Goal: Task Accomplishment & Management: Use online tool/utility

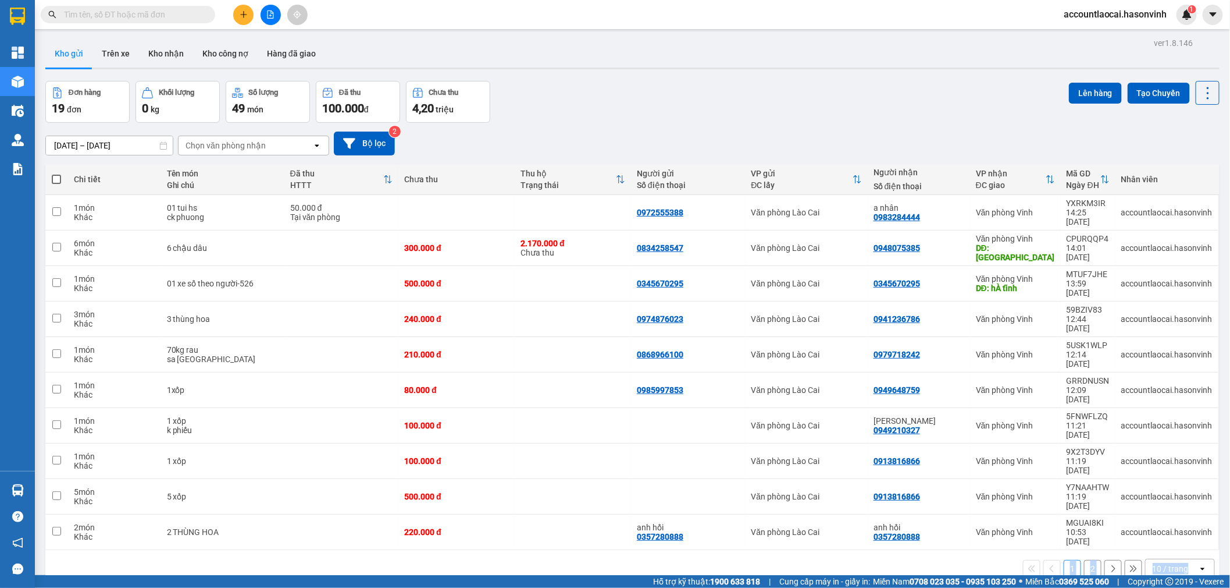
click at [1069, 560] on button "1" at bounding box center [1072, 568] width 17 height 17
click at [716, 522] on div "ver 1.8.146 Kho gửi Trên xe Kho nhận Kho công nợ Hàng đã giao Đơn hàng 19 đơn K…" at bounding box center [633, 329] width 1184 height 588
click at [1147, 208] on icon at bounding box center [1151, 212] width 8 height 8
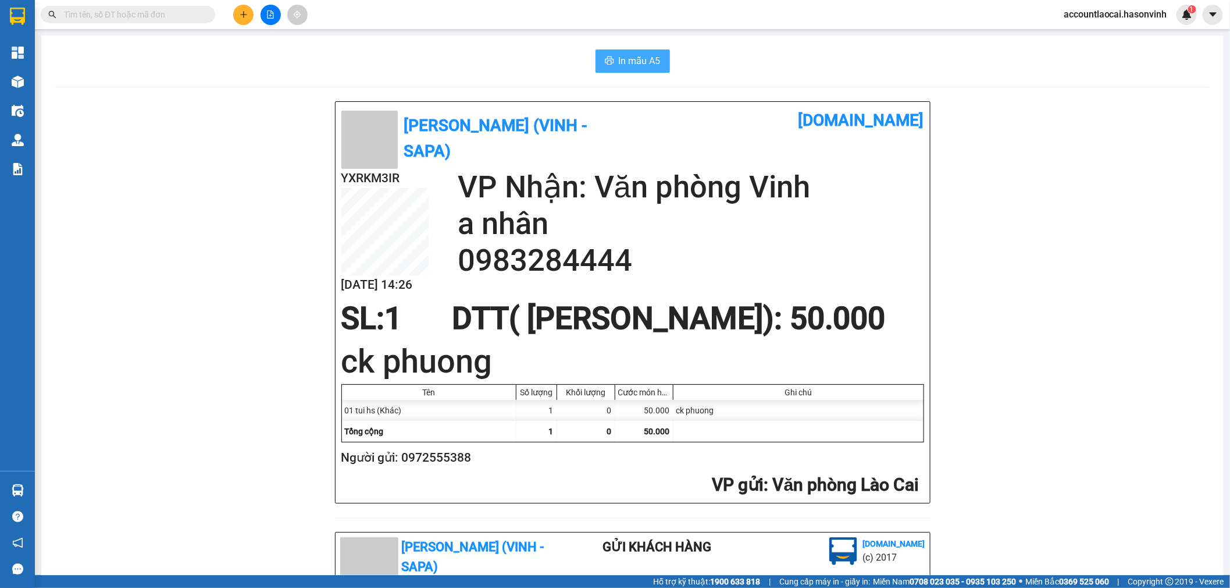
click at [610, 59] on button "In mẫu A5" at bounding box center [633, 60] width 74 height 23
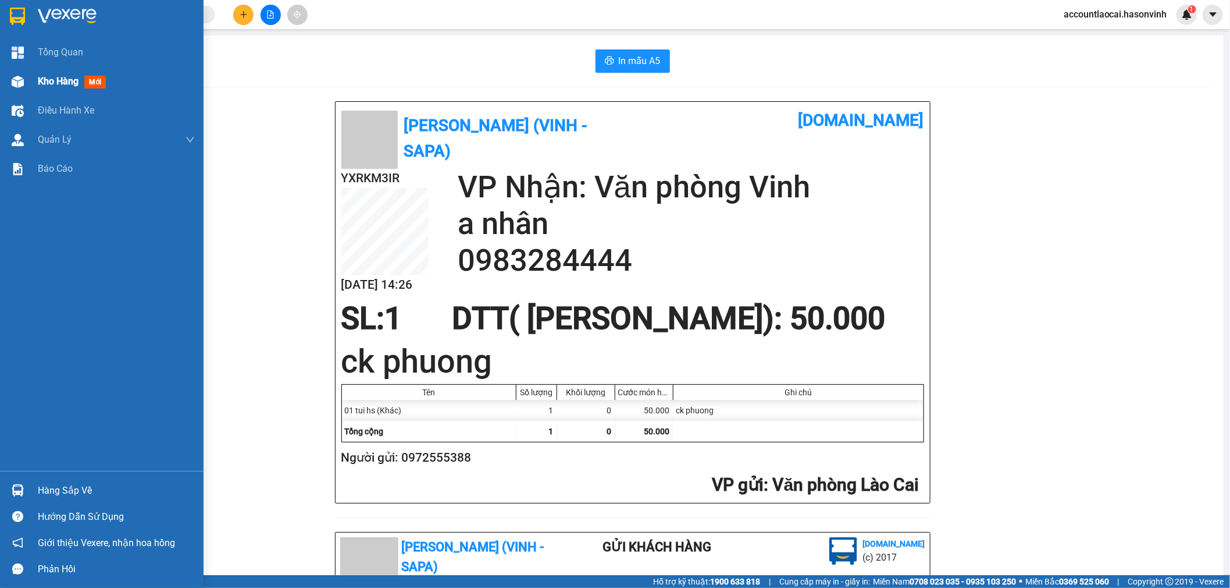
click at [13, 80] on img at bounding box center [18, 82] width 12 height 12
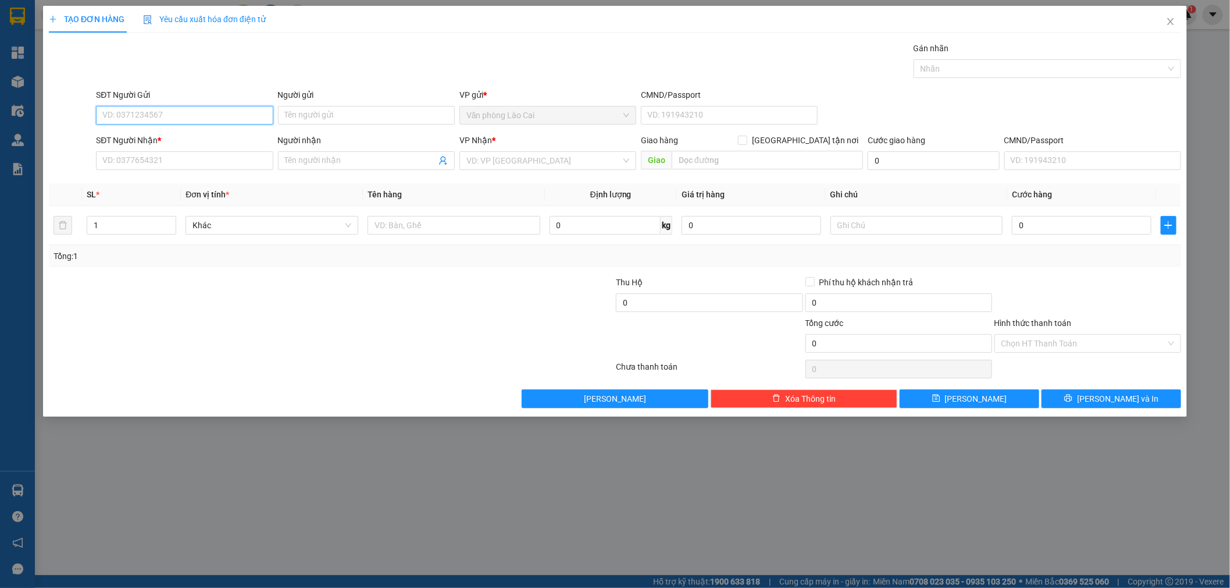
click at [124, 120] on input "SĐT Người Gửi" at bounding box center [184, 115] width 177 height 19
type input "0982720011"
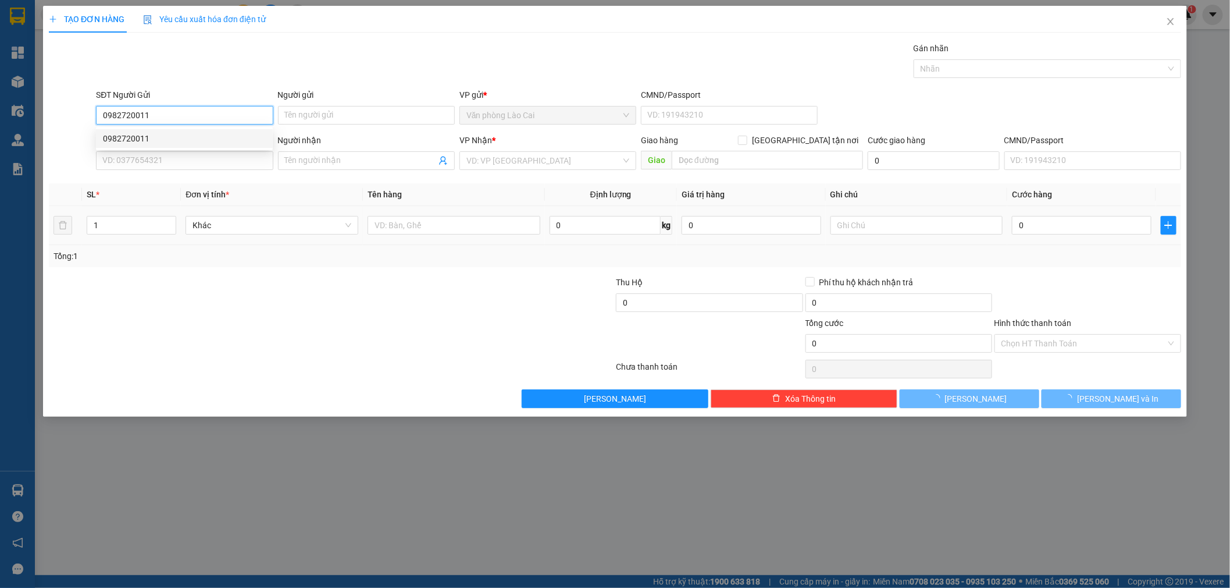
click at [171, 132] on div "0982720011" at bounding box center [184, 138] width 163 height 13
type input "0933565856"
type input "0982720011"
click at [156, 125] on div "SĐT Người Gửi 0982720011" at bounding box center [184, 108] width 177 height 41
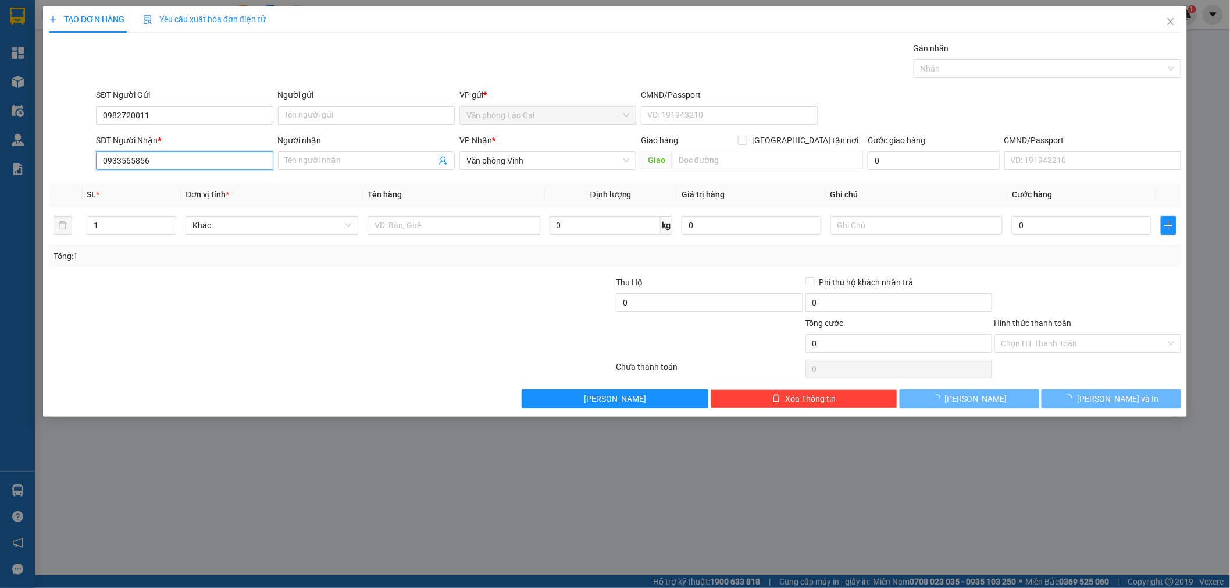
click at [148, 159] on input "0933565856" at bounding box center [184, 160] width 177 height 19
type input "50.000"
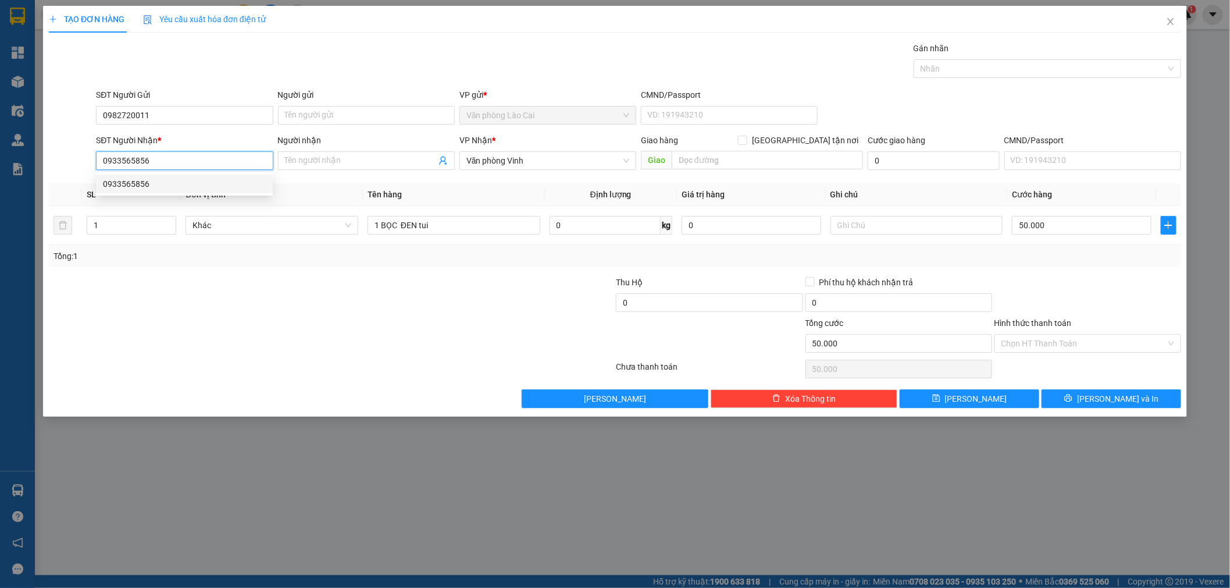
drag, startPoint x: 171, startPoint y: 163, endPoint x: 48, endPoint y: 167, distance: 123.4
click at [48, 167] on div "SĐT Người Nhận * 0933565856 Người nhận Tên người nhận VP Nhận * Văn phòng Vinh …" at bounding box center [615, 154] width 1135 height 41
click at [161, 159] on input "0911141688" at bounding box center [184, 160] width 177 height 19
type input "0911141688"
click at [707, 163] on input "text" at bounding box center [767, 160] width 191 height 19
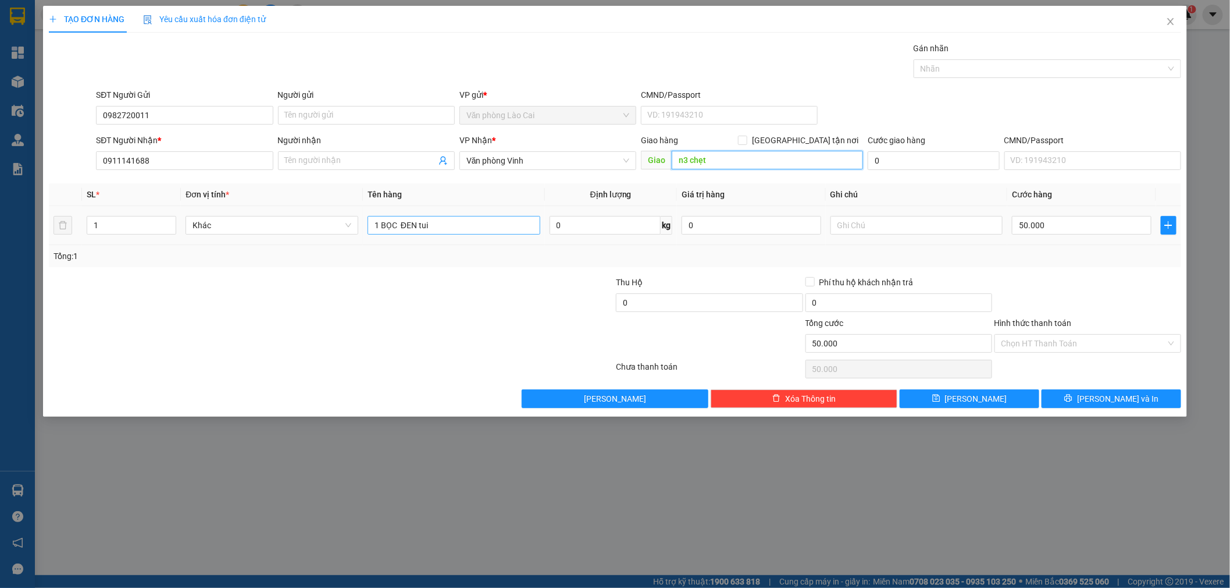
type input "n3 chẹt"
click at [451, 233] on input "1 BỌC ĐEN tui" at bounding box center [454, 225] width 173 height 19
drag, startPoint x: 421, startPoint y: 223, endPoint x: 439, endPoint y: 229, distance: 18.6
click at [439, 229] on input "1 BỌC ĐEN tui" at bounding box center [454, 225] width 173 height 19
click at [435, 228] on input "1 BỌC ĐEN" at bounding box center [454, 225] width 173 height 19
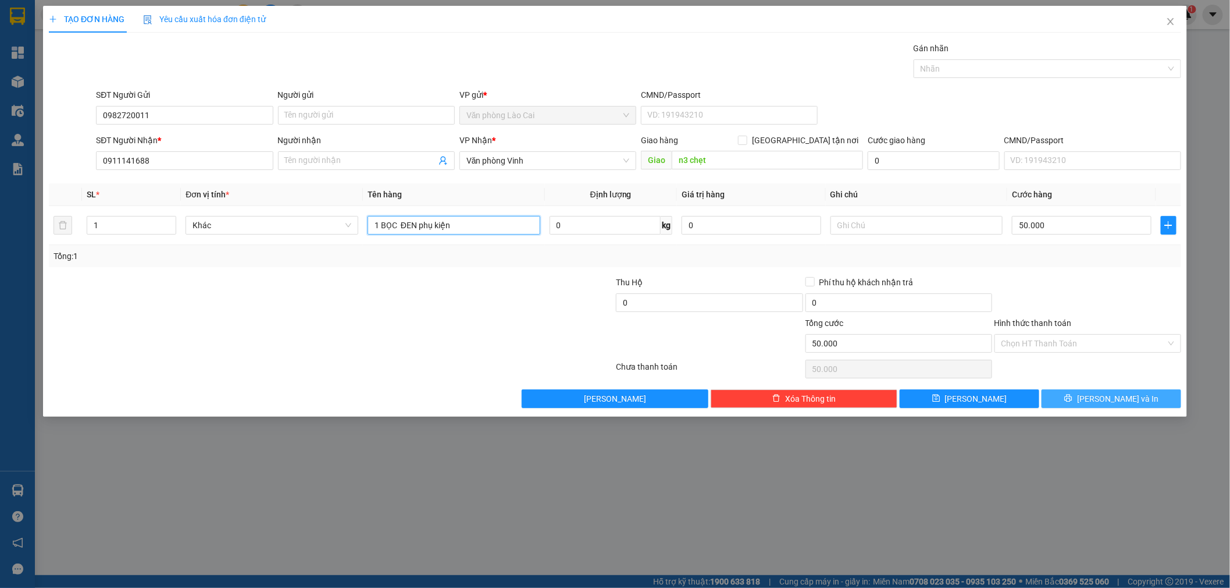
type input "1 BỌC ĐEN phụ kiện"
click at [1083, 399] on button "[PERSON_NAME] và In" at bounding box center [1112, 398] width 140 height 19
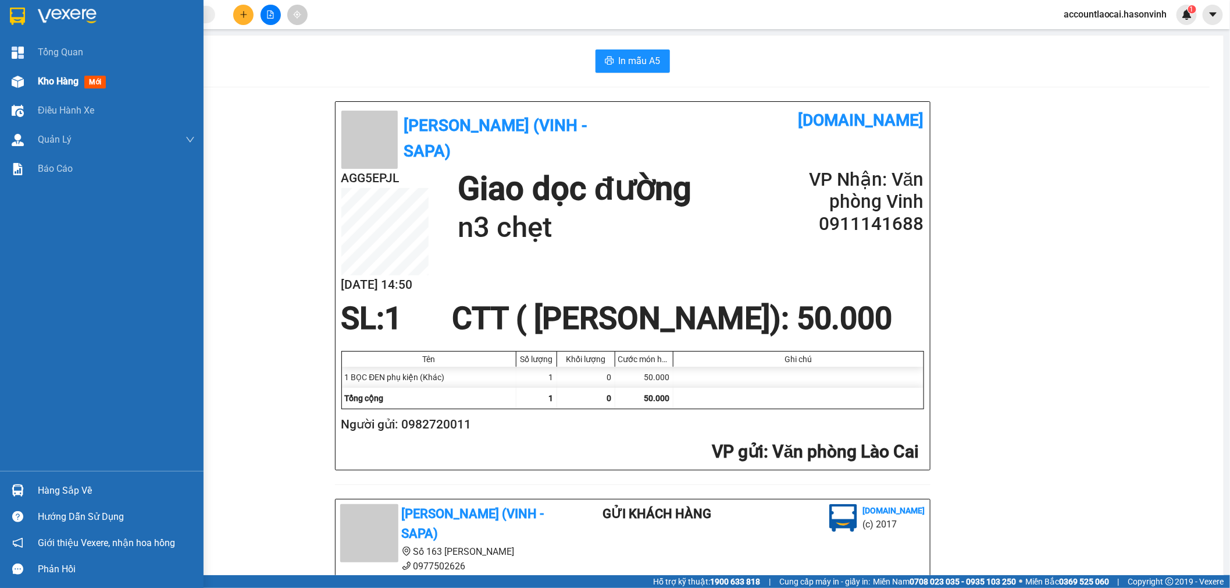
click at [59, 80] on span "Kho hàng" at bounding box center [58, 81] width 41 height 11
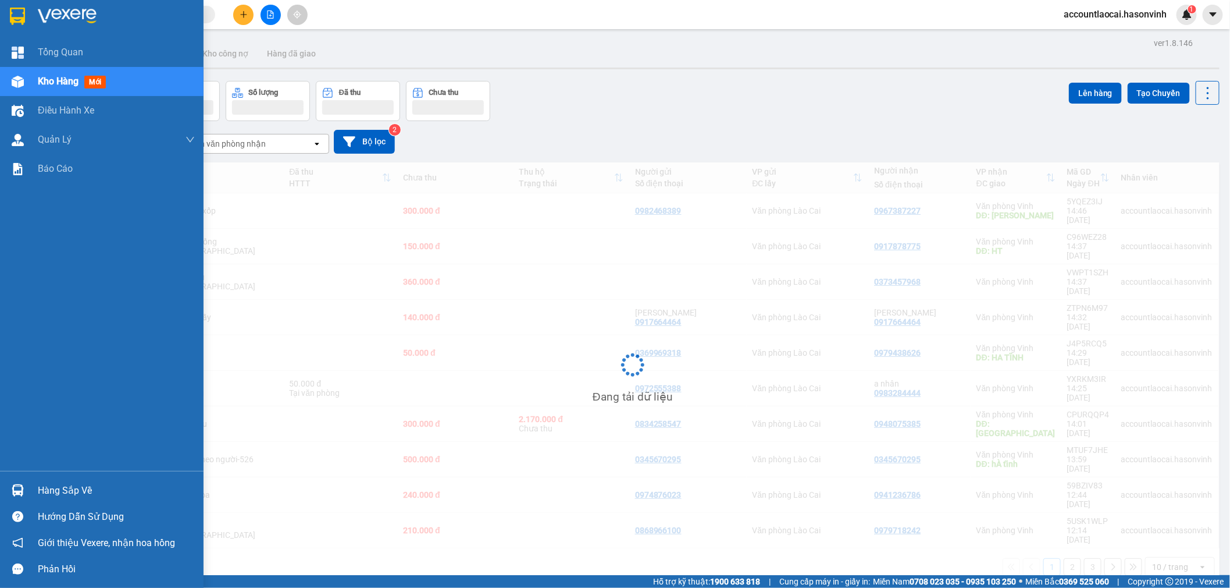
click at [73, 77] on span "Kho hàng" at bounding box center [58, 81] width 41 height 11
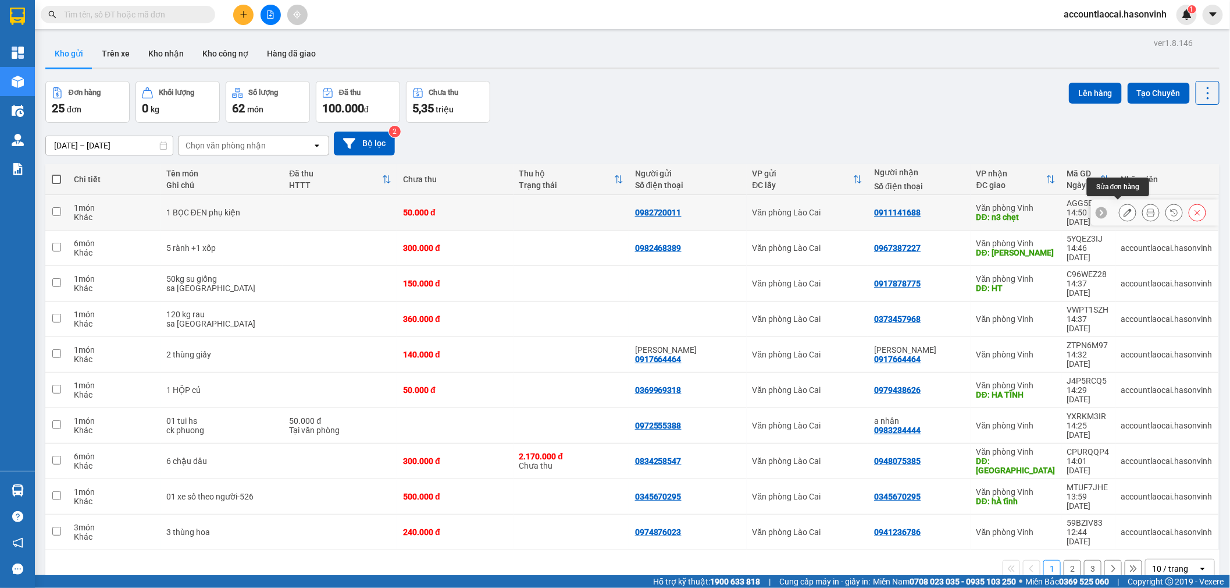
click at [1120, 207] on button at bounding box center [1128, 212] width 16 height 20
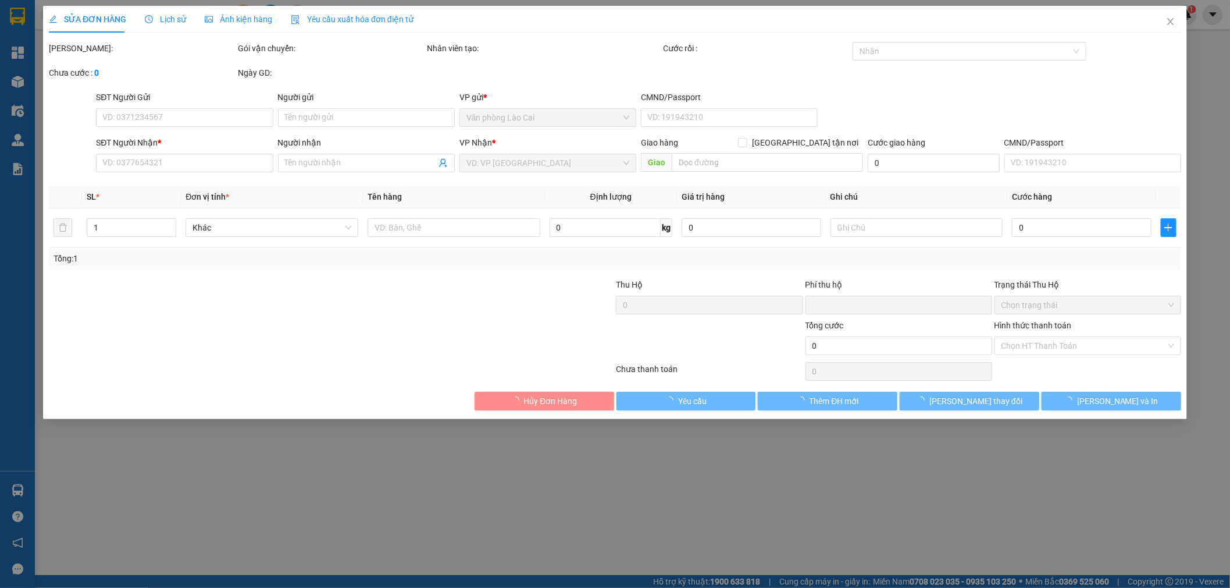
click at [881, 230] on div "SỬA ĐƠN HÀNG Lịch sử Ảnh kiện hàng Yêu cầu xuất hóa đơn điện tử Total Paid Fee …" at bounding box center [615, 294] width 1230 height 588
type input "0982720011"
type input "0911141688"
type input "n3 chẹt"
type input "0"
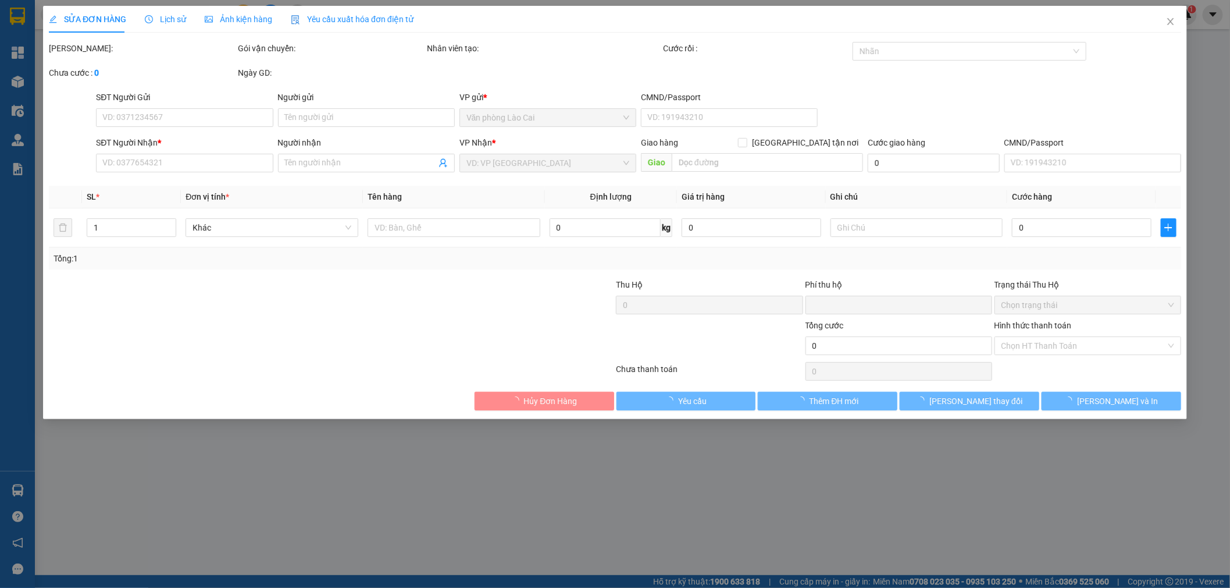
type input "50.000"
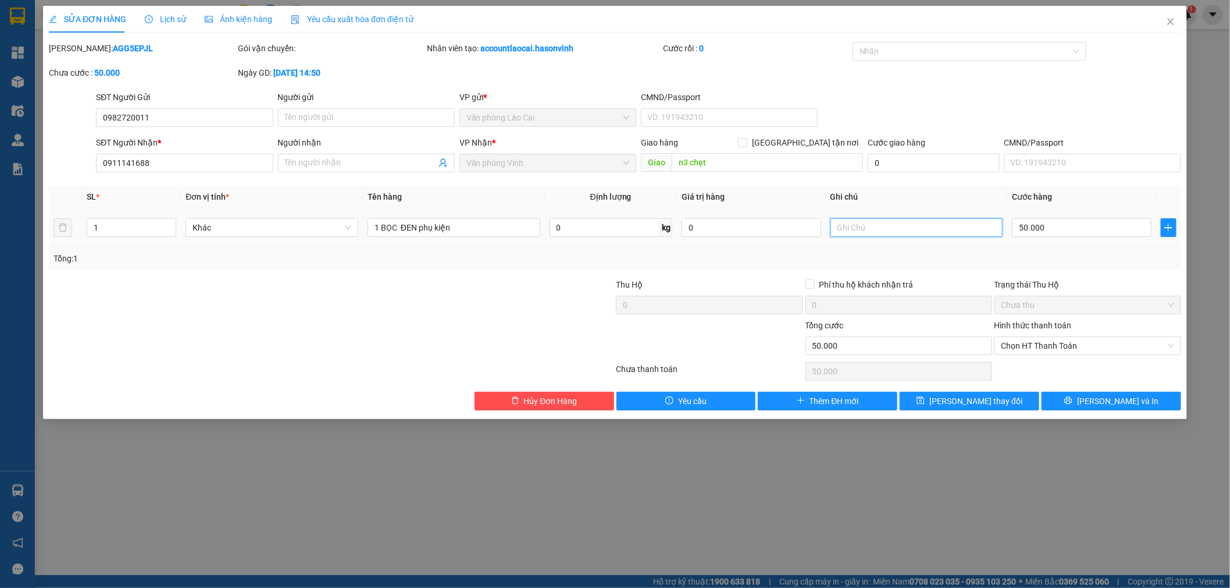
click at [939, 228] on input "text" at bounding box center [917, 227] width 173 height 19
type input "sáng 12/10"
click at [1008, 403] on button "[PERSON_NAME] thay đổi" at bounding box center [970, 401] width 140 height 19
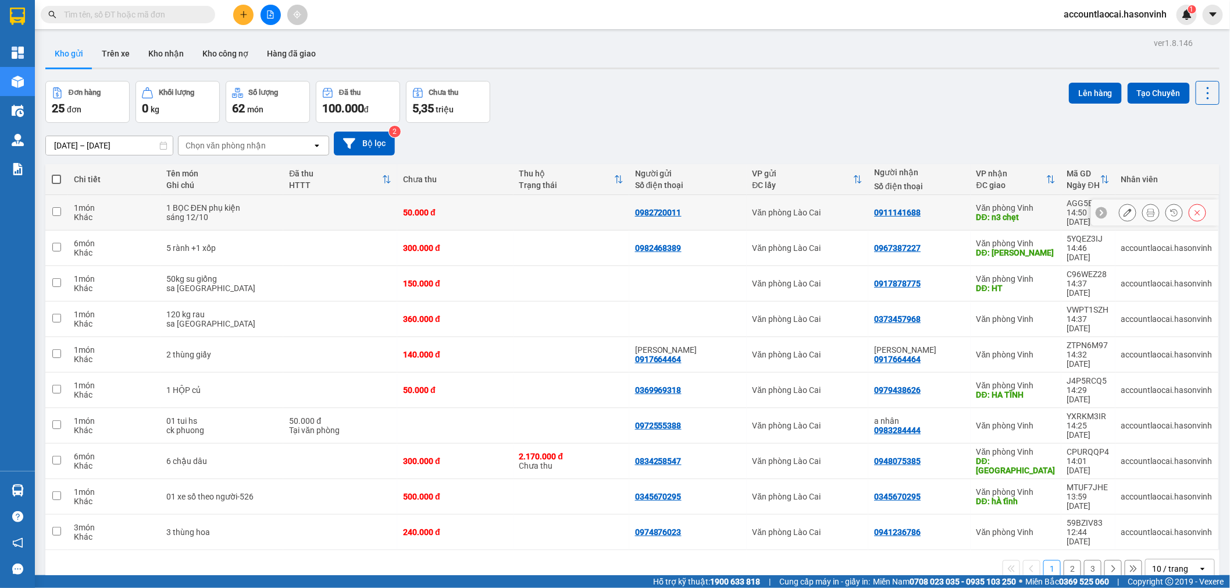
click at [1147, 208] on icon at bounding box center [1151, 212] width 8 height 8
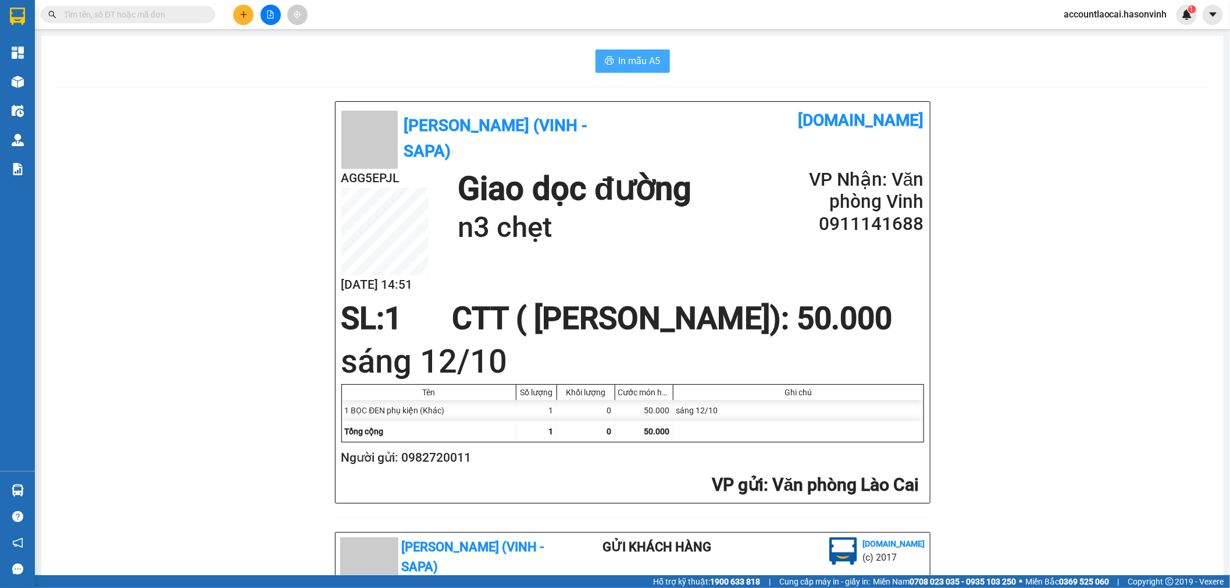
click at [623, 56] on span "In mẫu A5" at bounding box center [640, 61] width 42 height 15
click at [216, 455] on div "Hà Sơn (Vinh - Sapa) [DOMAIN_NAME] AGG5EPJL [DATE] 14:51 Giao dọc đường n3 chẹt…" at bounding box center [632, 537] width 1155 height 873
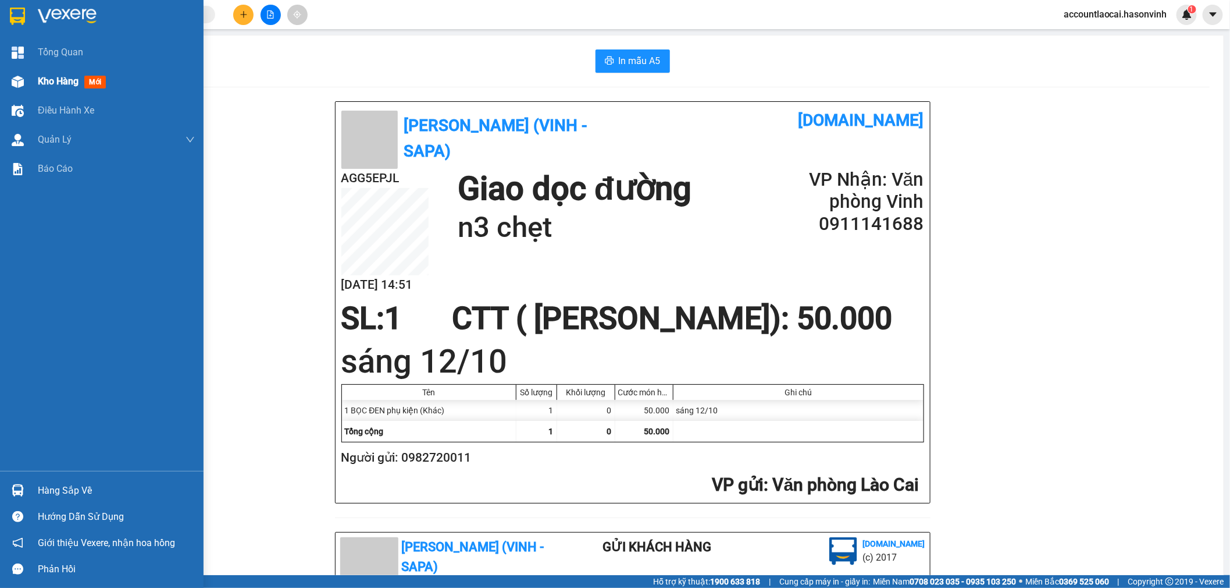
click at [30, 82] on div "Kho hàng mới" at bounding box center [102, 81] width 204 height 29
click at [59, 80] on span "Kho hàng" at bounding box center [58, 81] width 41 height 11
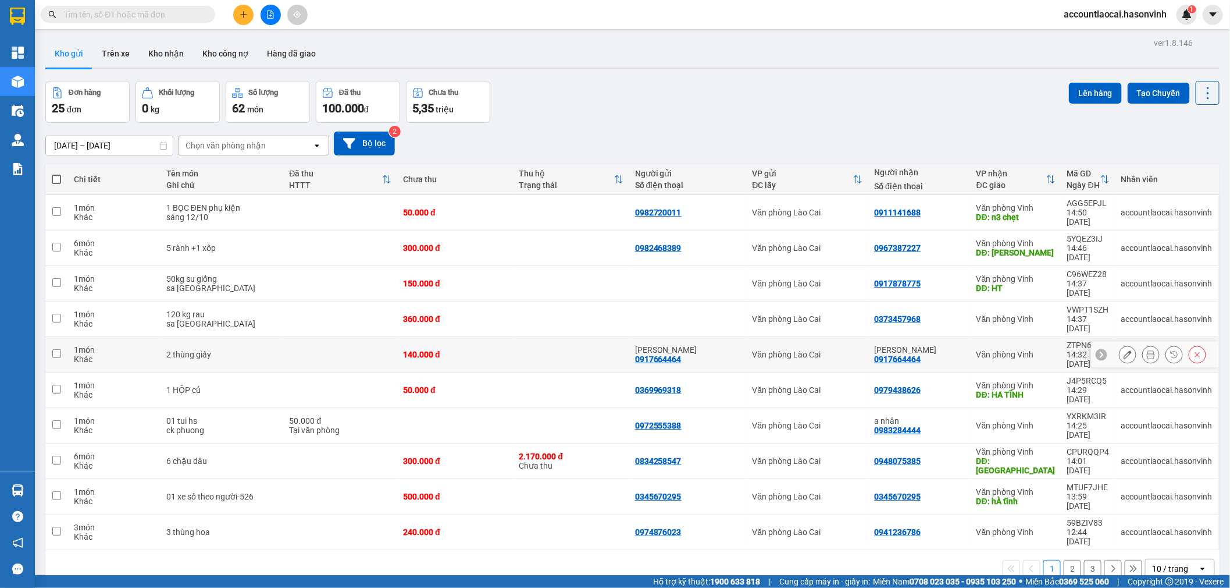
scroll to position [54, 0]
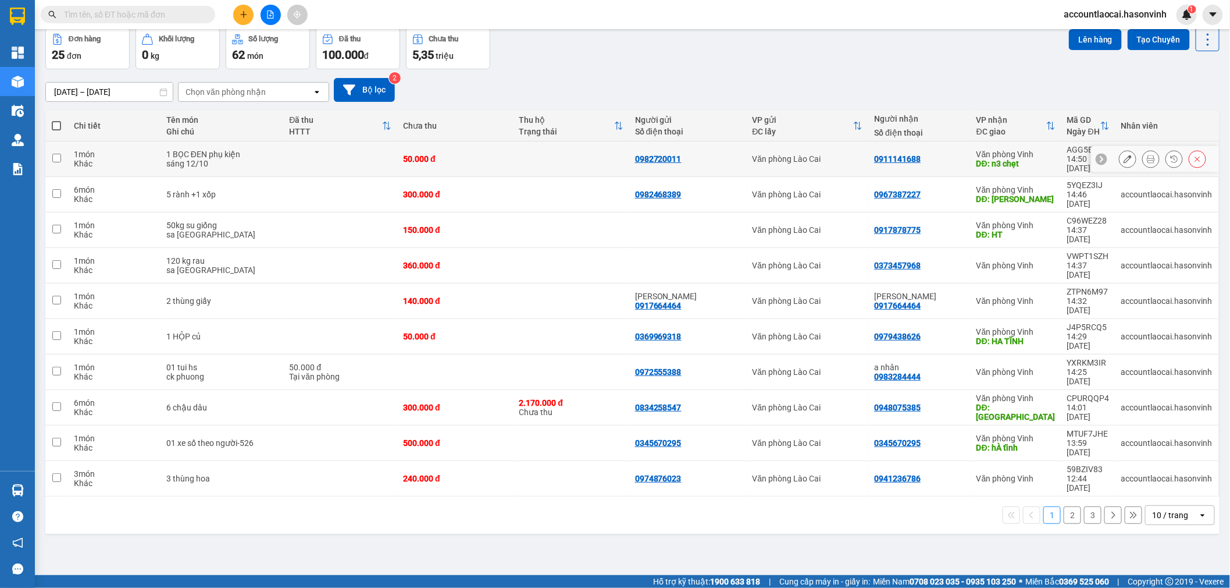
click at [263, 159] on div "sáng 12/10" at bounding box center [222, 163] width 112 height 9
checkbox input "true"
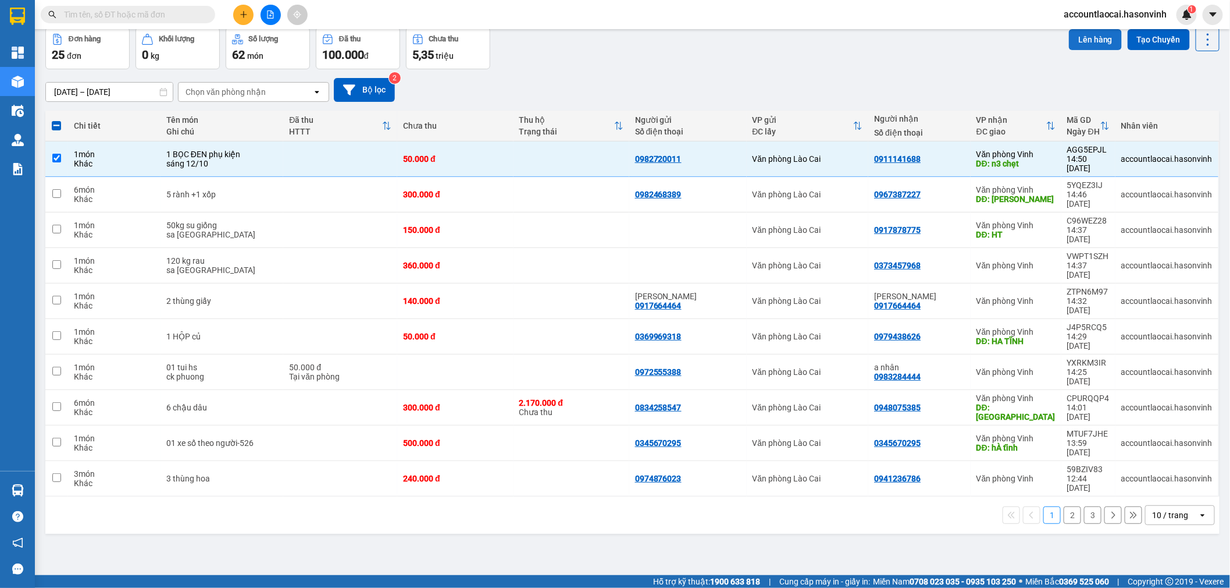
click at [1091, 42] on button "Lên hàng" at bounding box center [1095, 39] width 53 height 21
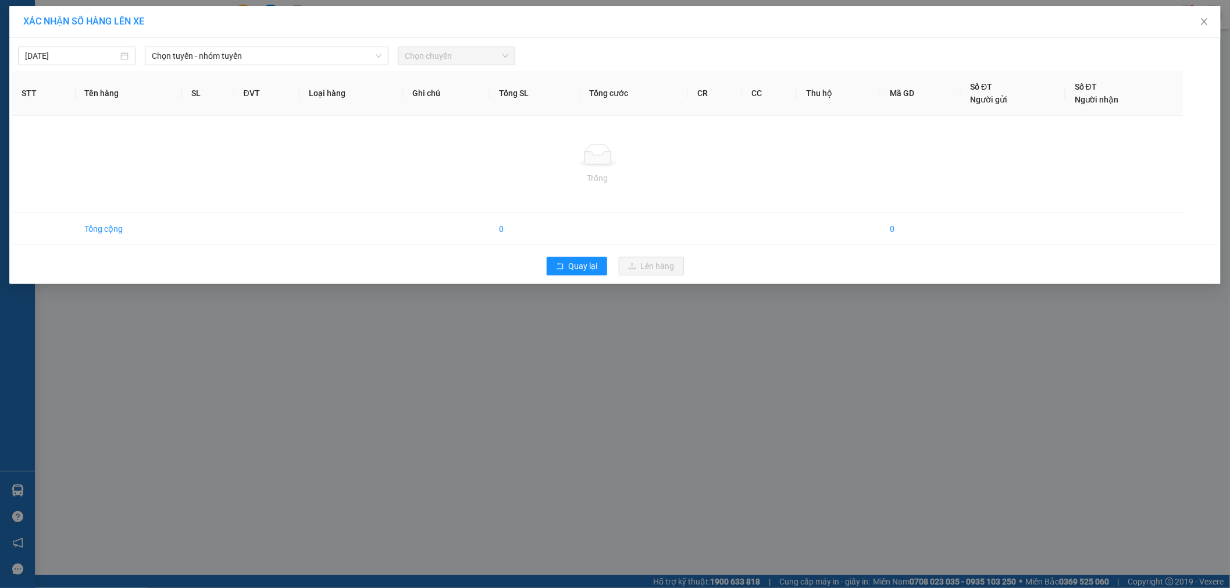
click at [123, 12] on div "XÁC NHẬN SỐ HÀNG LÊN XE" at bounding box center [615, 22] width 1212 height 32
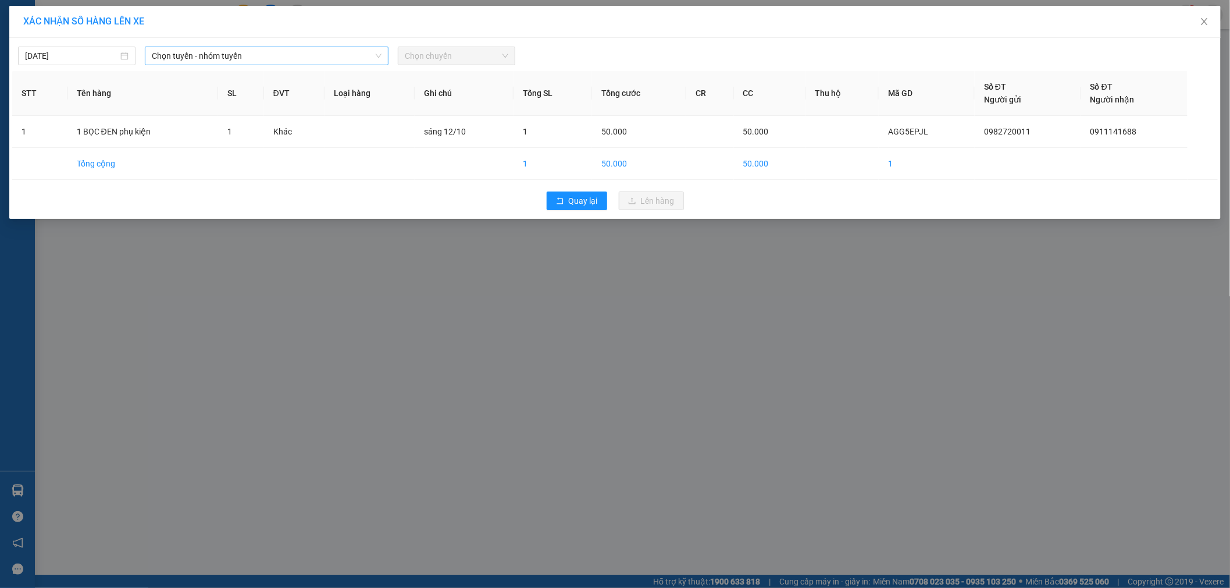
click at [205, 56] on span "Chọn tuyến - nhóm tuyến" at bounding box center [267, 55] width 230 height 17
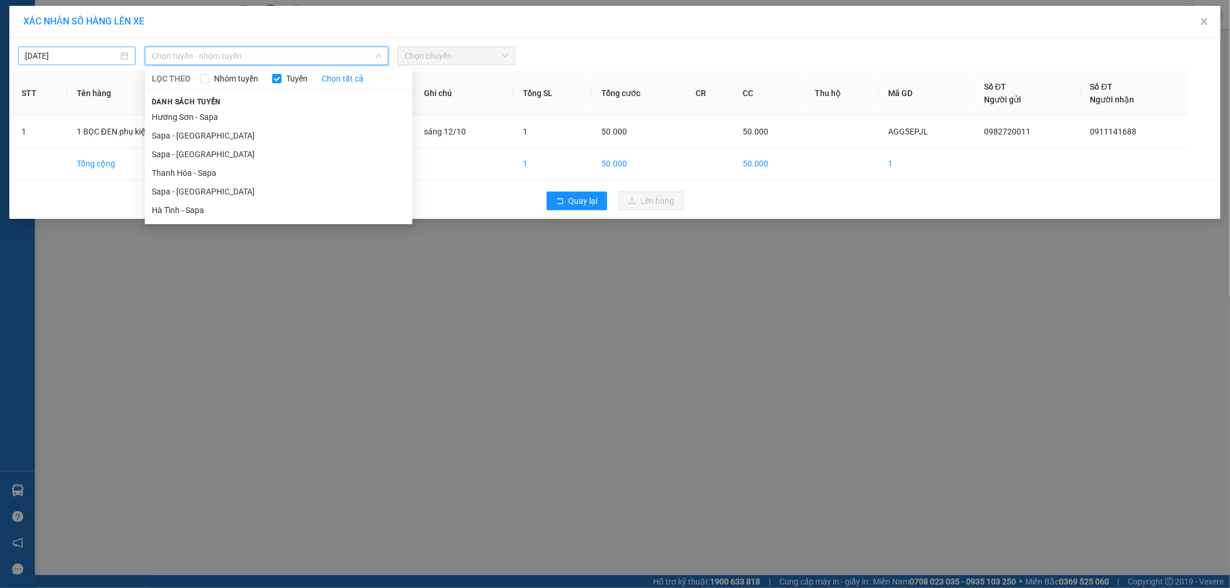
drag, startPoint x: 59, startPoint y: 48, endPoint x: 65, endPoint y: 57, distance: 10.5
click at [58, 48] on div "[DATE]" at bounding box center [77, 56] width 118 height 19
click at [65, 57] on input "[DATE]" at bounding box center [71, 55] width 93 height 13
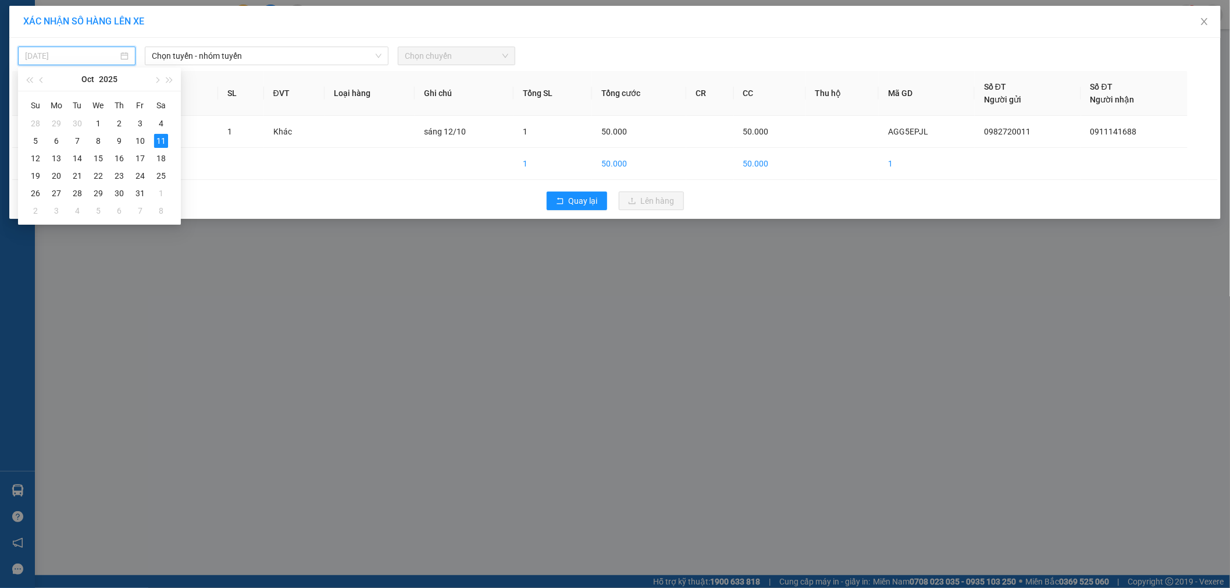
click at [41, 158] on div "12" at bounding box center [36, 158] width 14 height 14
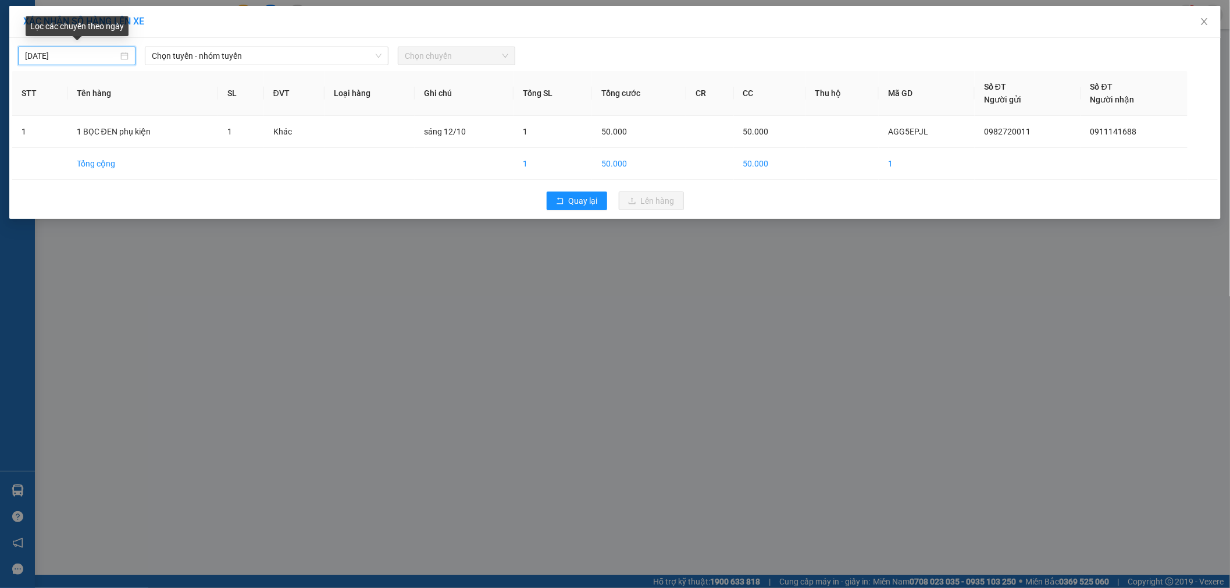
type input "[DATE]"
click at [279, 55] on span "Chọn tuyến - nhóm tuyến" at bounding box center [267, 55] width 230 height 17
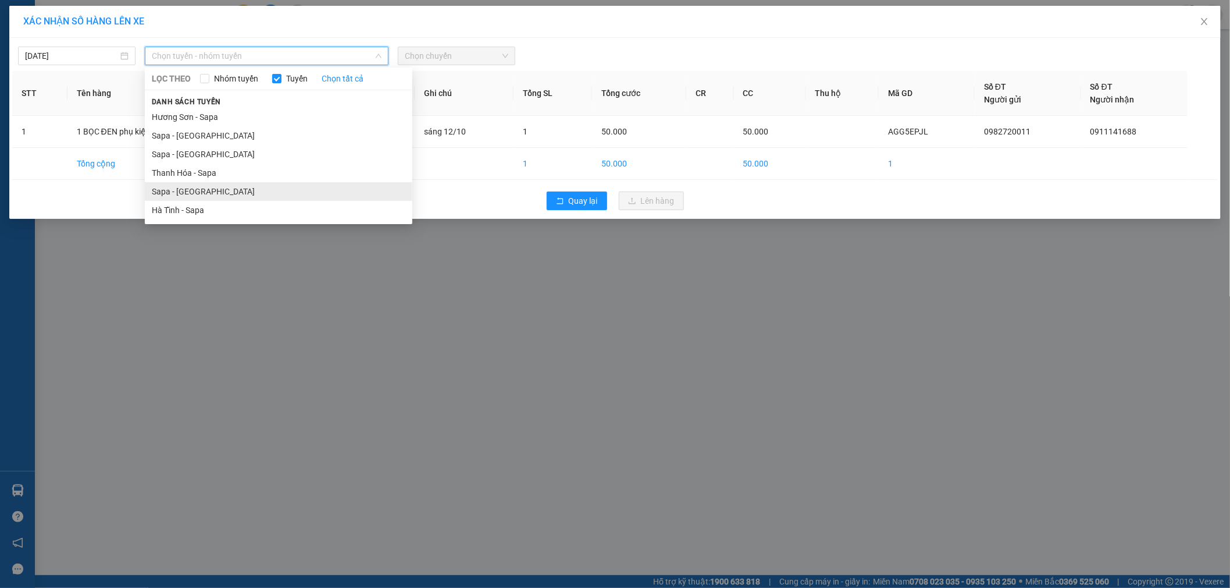
click at [205, 187] on li "Sapa - [GEOGRAPHIC_DATA]" at bounding box center [279, 191] width 268 height 19
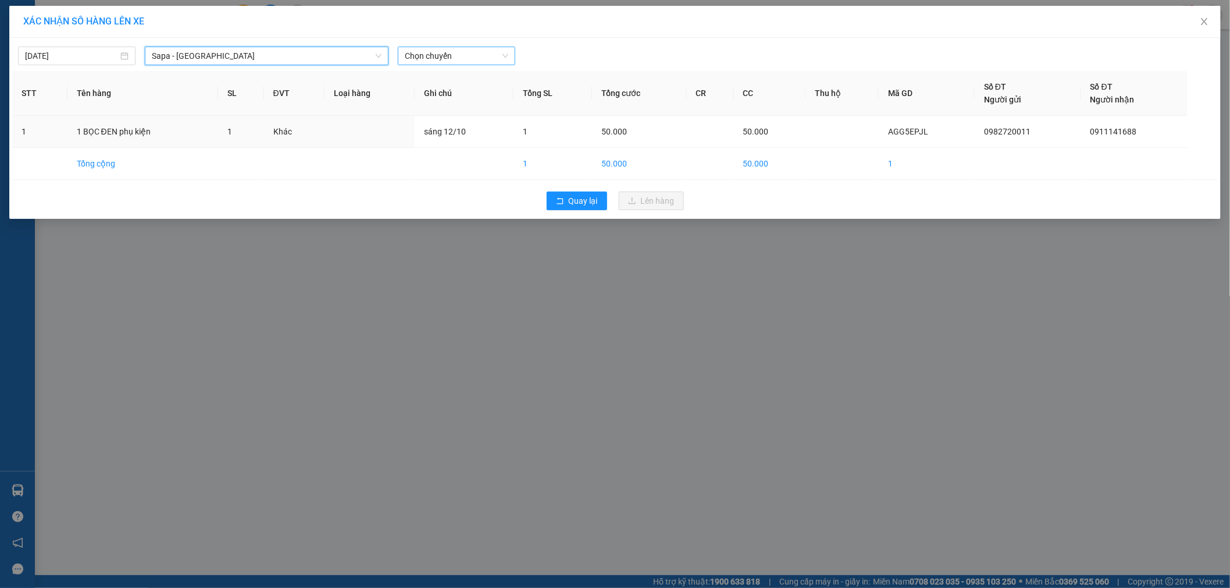
click at [460, 57] on span "Chọn chuyến" at bounding box center [457, 55] width 104 height 17
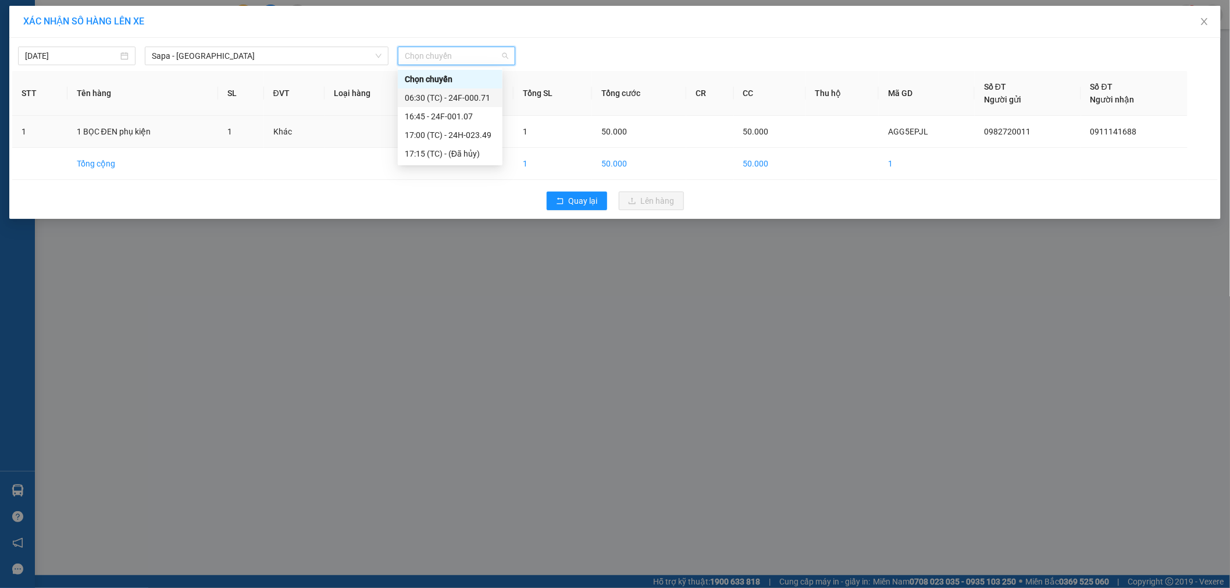
click at [463, 95] on div "06:30 (TC) - 24F-000.71" at bounding box center [450, 97] width 91 height 13
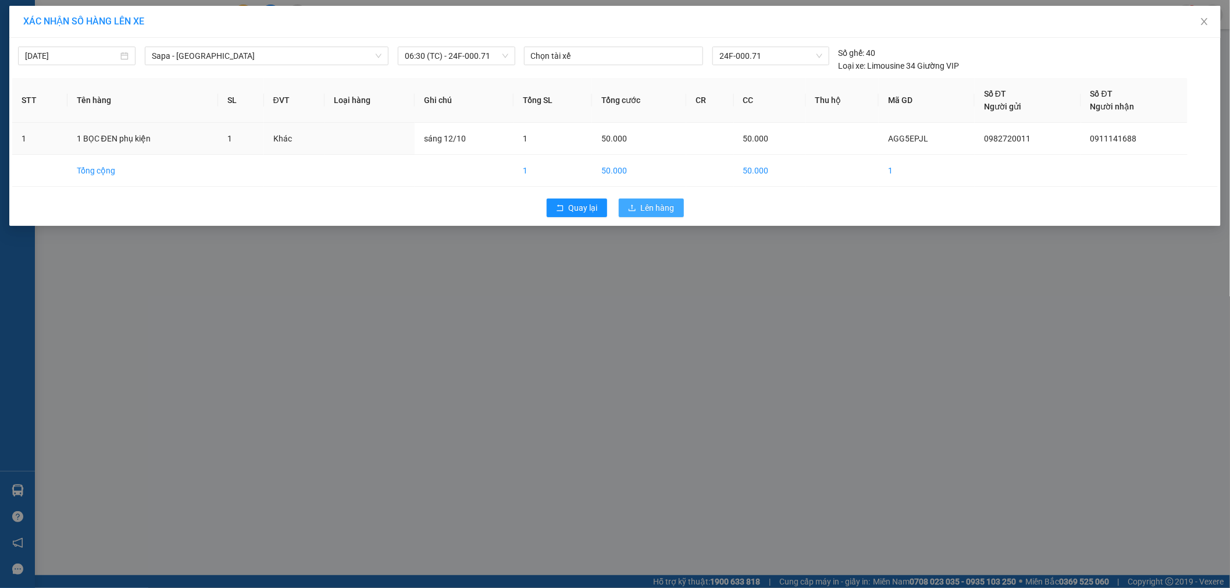
click at [649, 207] on span "Lên hàng" at bounding box center [658, 207] width 34 height 13
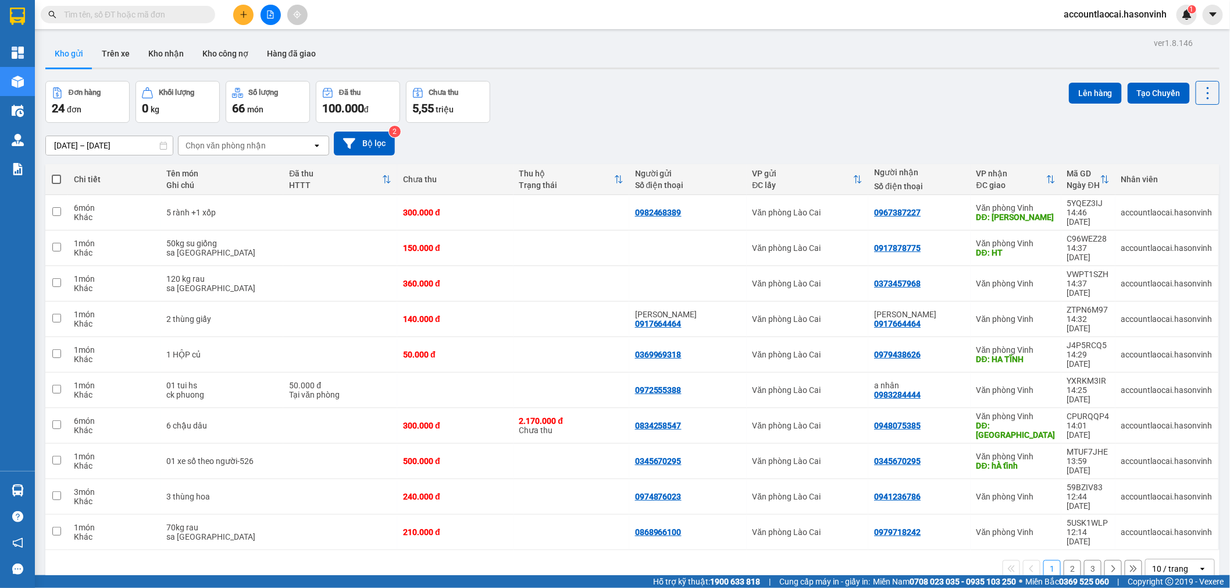
click at [1065, 560] on button "2" at bounding box center [1072, 568] width 17 height 17
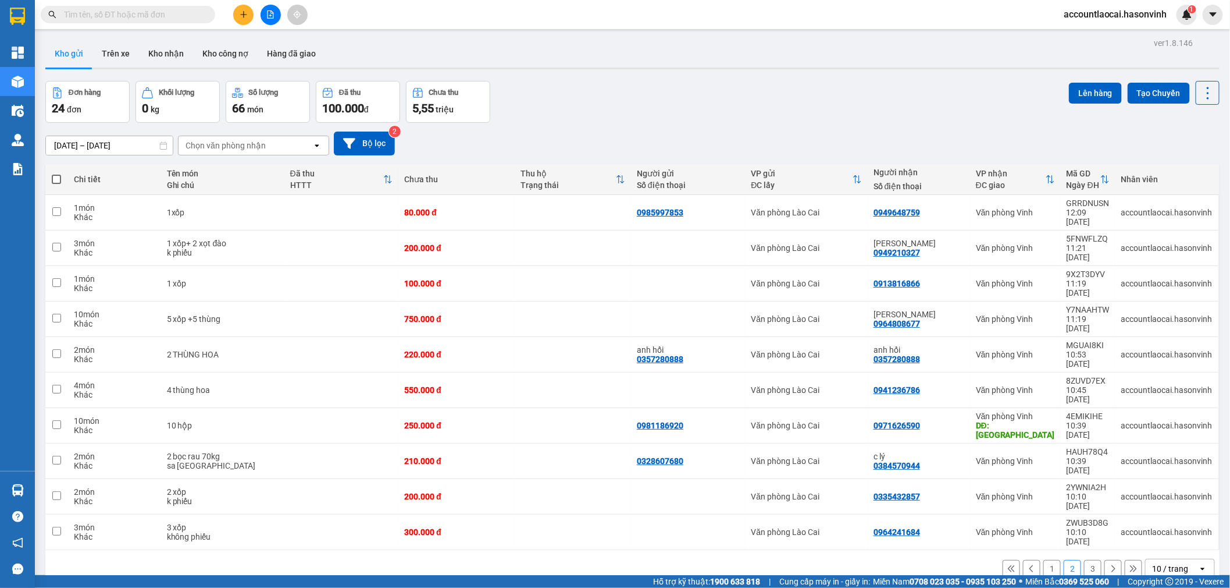
click at [1085, 560] on button "3" at bounding box center [1092, 568] width 17 height 17
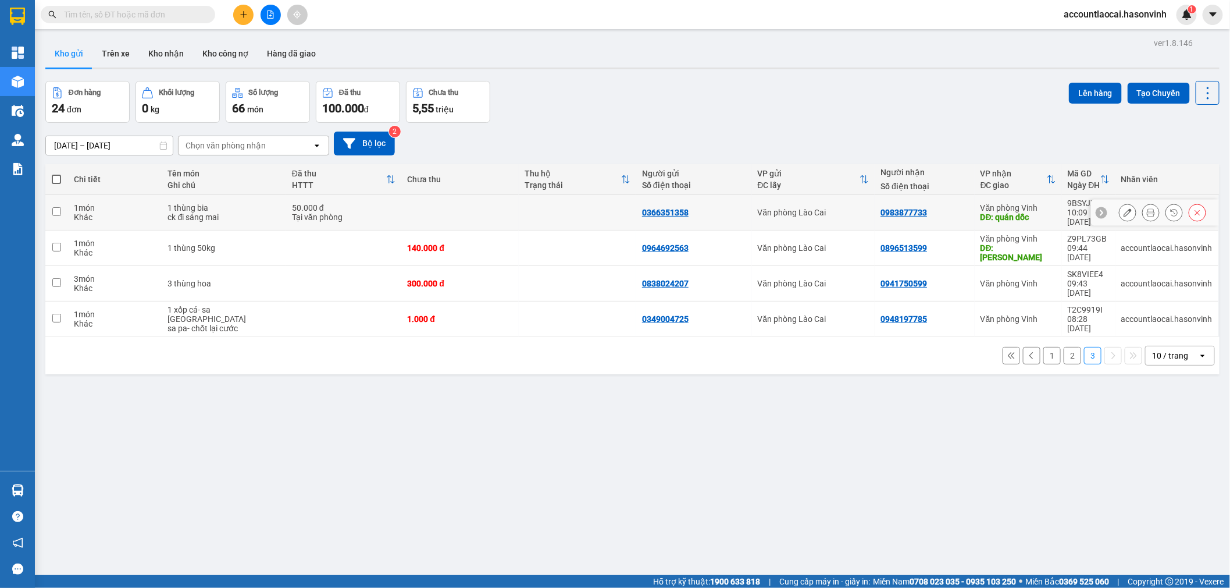
click at [497, 207] on td at bounding box center [460, 212] width 118 height 35
checkbox input "true"
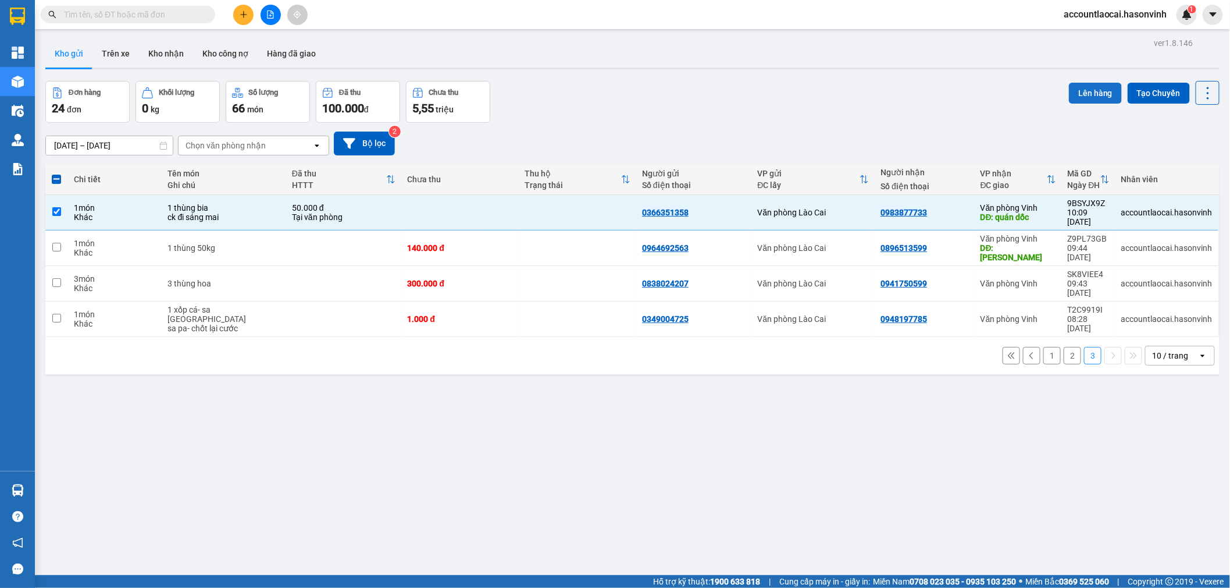
click at [1095, 84] on button "Lên hàng" at bounding box center [1095, 93] width 53 height 21
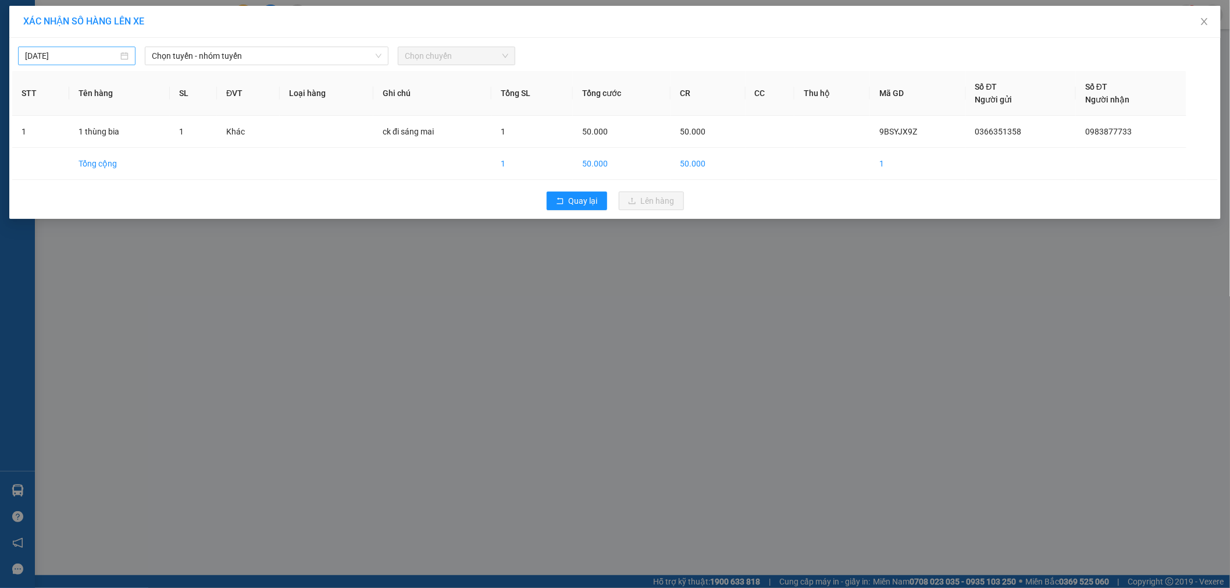
click at [79, 59] on body "Kết quả tìm kiếm ( 0 ) Bộ lọc Ngày tạo đơn gần nhất No Data accountlaocai.hason…" at bounding box center [615, 294] width 1230 height 588
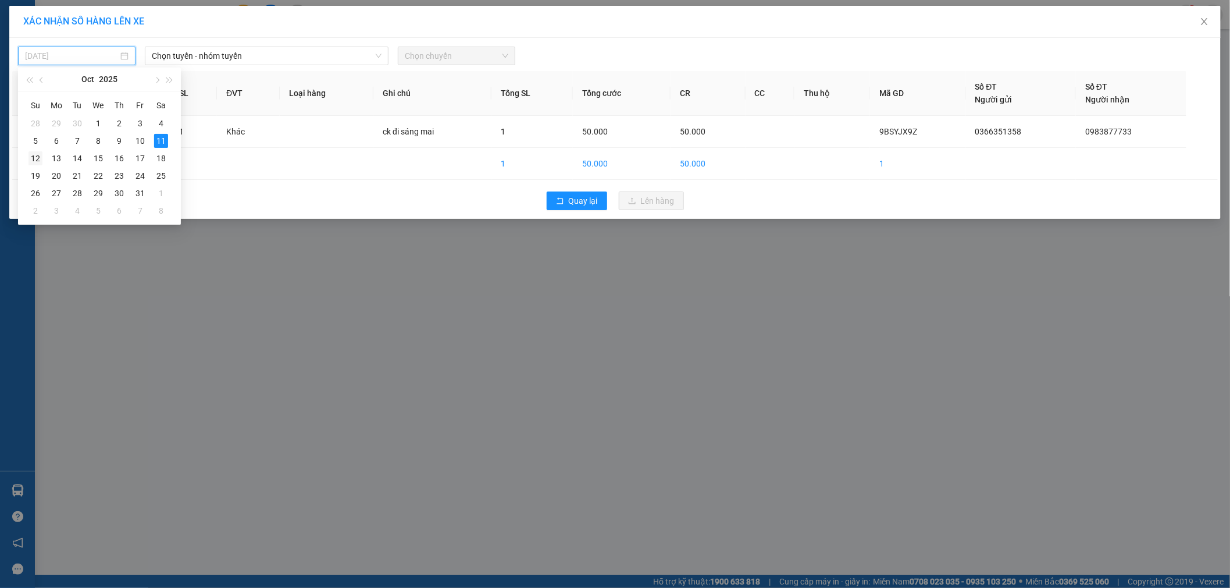
click at [38, 156] on div "12" at bounding box center [36, 158] width 14 height 14
type input "[DATE]"
click at [219, 55] on span "Chọn tuyến - nhóm tuyến" at bounding box center [267, 55] width 230 height 17
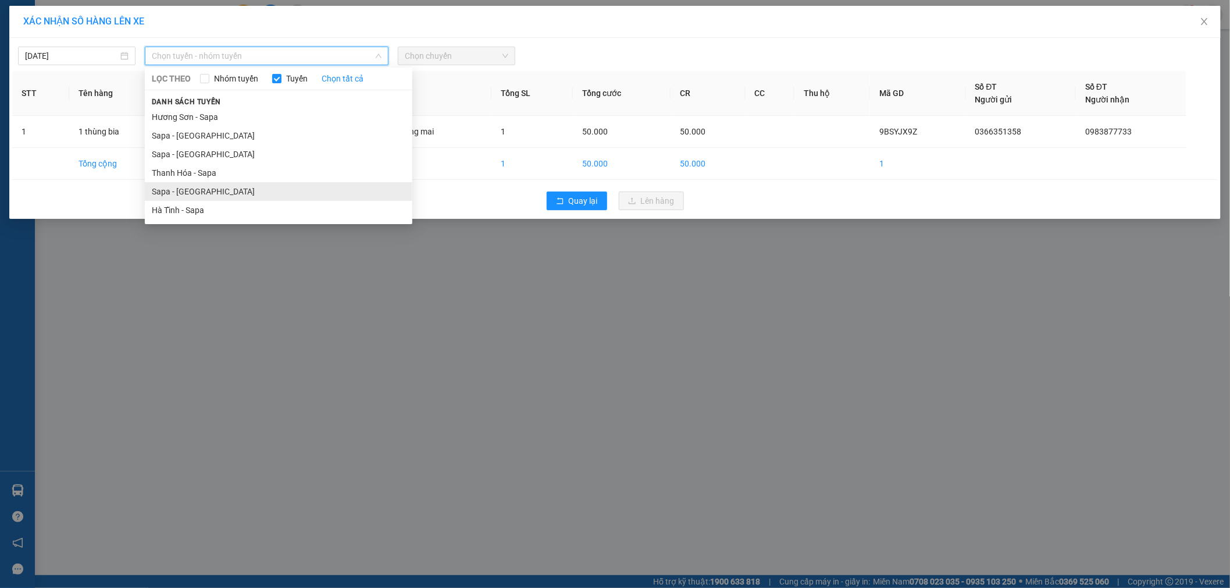
click at [184, 188] on li "Sapa - [GEOGRAPHIC_DATA]" at bounding box center [279, 191] width 268 height 19
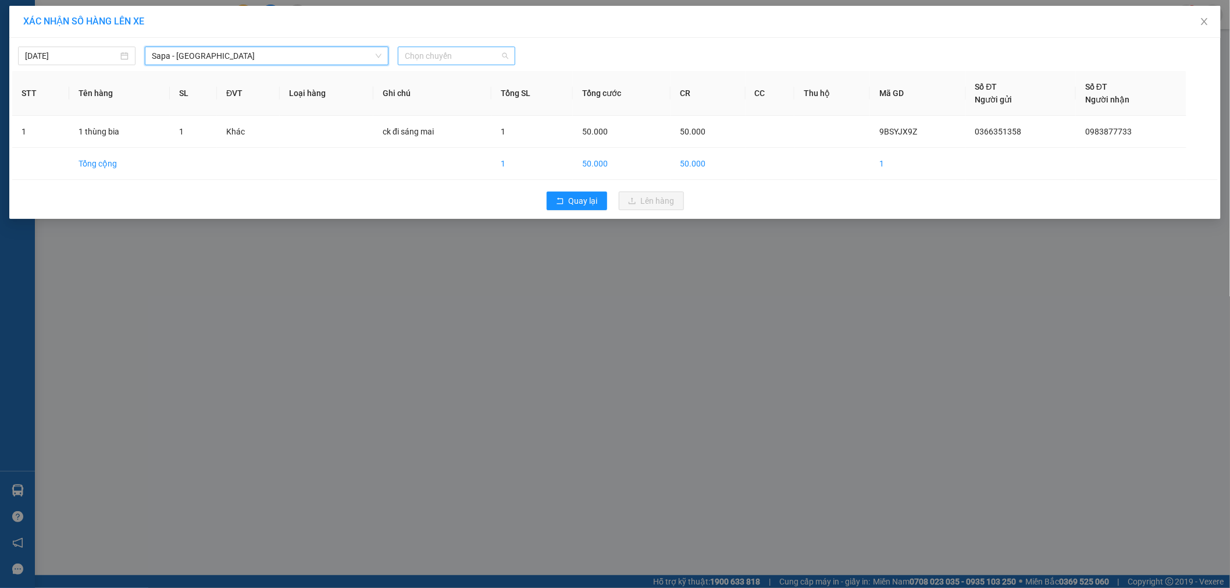
click at [450, 57] on span "Chọn chuyến" at bounding box center [457, 55] width 104 height 17
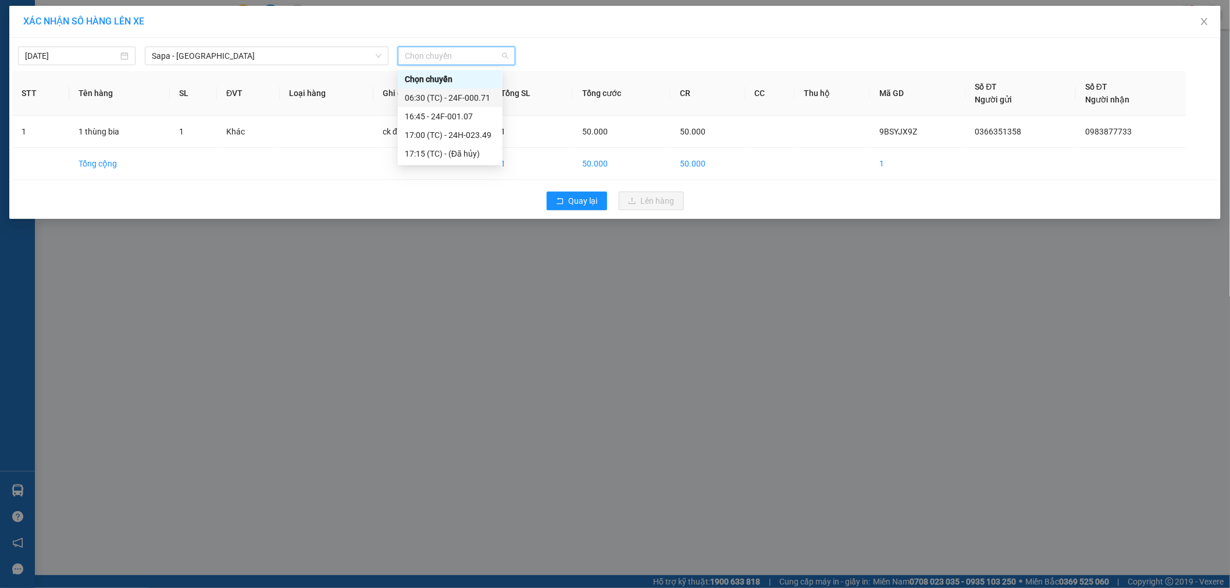
click at [456, 98] on div "06:30 (TC) - 24F-000.71" at bounding box center [450, 97] width 91 height 13
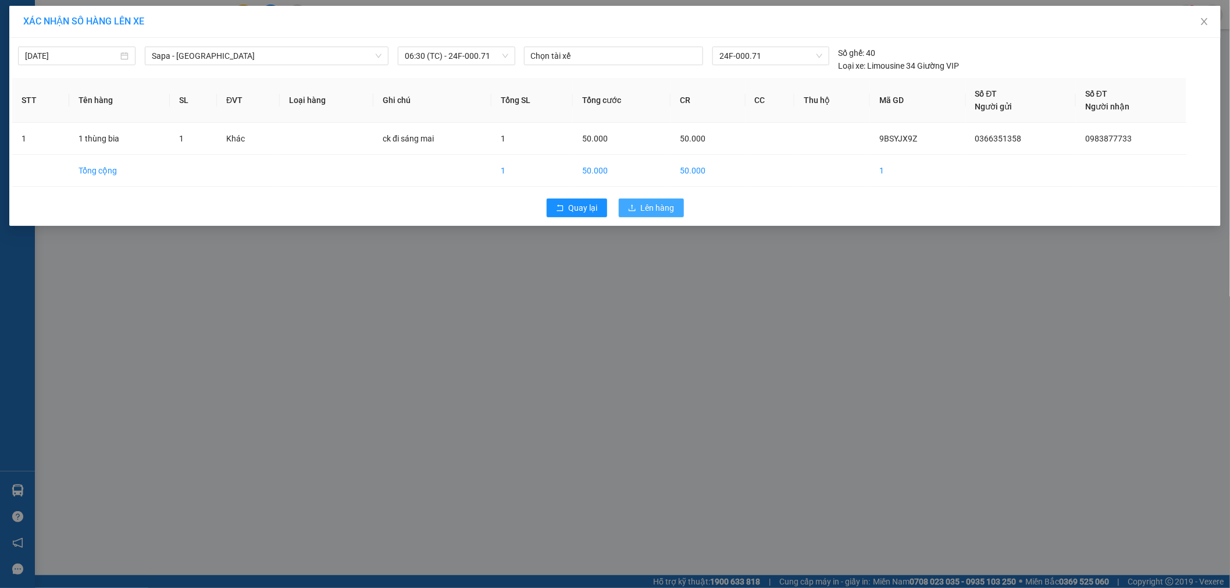
click at [667, 211] on span "Lên hàng" at bounding box center [658, 207] width 34 height 13
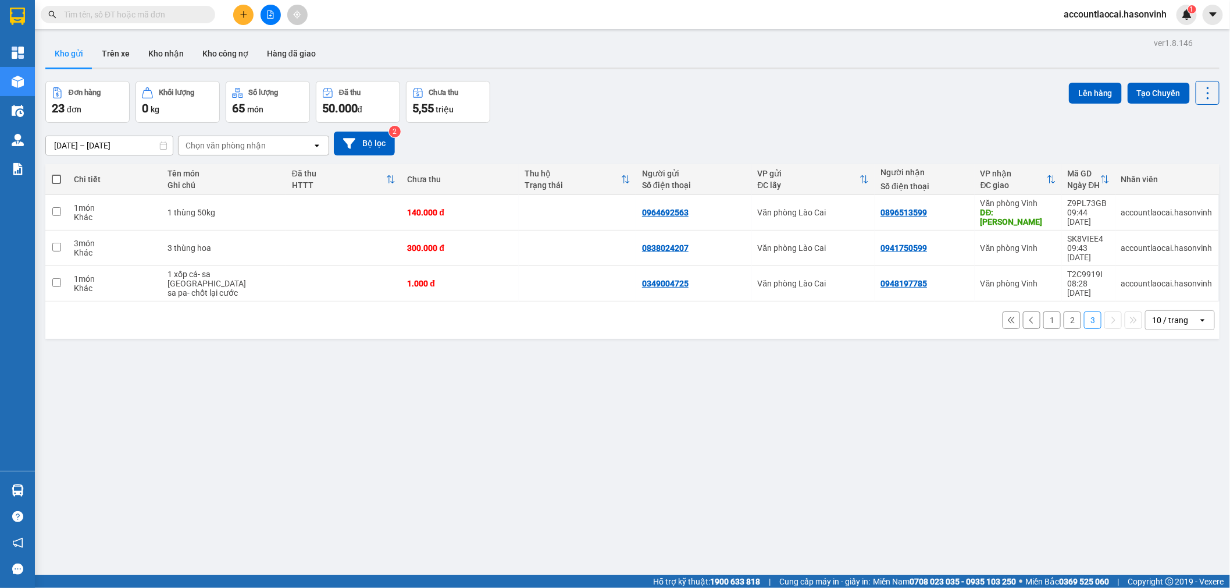
click at [1047, 179] on icon at bounding box center [1051, 179] width 9 height 9
